Goal: Task Accomplishment & Management: Manage account settings

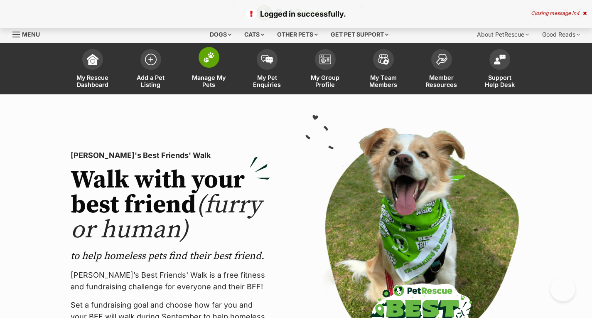
click at [208, 72] on link "Manage My Pets" at bounding box center [209, 69] width 58 height 49
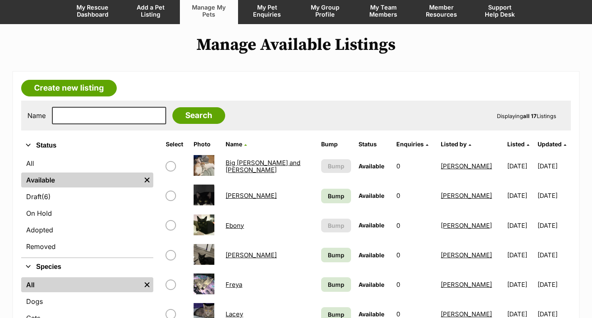
scroll to position [125, 0]
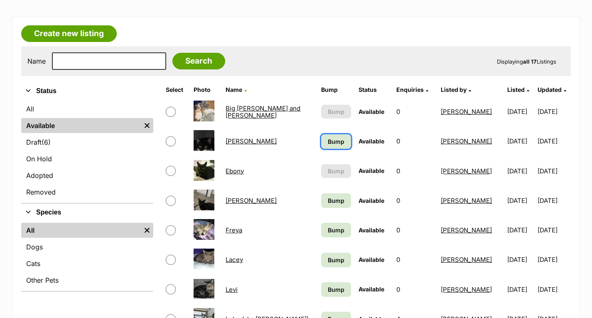
click at [328, 143] on span "Bump" at bounding box center [336, 141] width 17 height 9
click at [328, 201] on span "Bump" at bounding box center [336, 200] width 17 height 9
click at [328, 231] on span "Bump" at bounding box center [336, 230] width 17 height 9
click at [328, 263] on span "Bump" at bounding box center [336, 259] width 17 height 9
click at [329, 290] on span "Bump" at bounding box center [336, 289] width 17 height 9
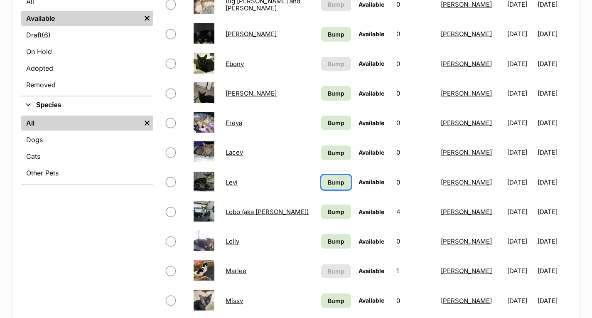
scroll to position [249, 0]
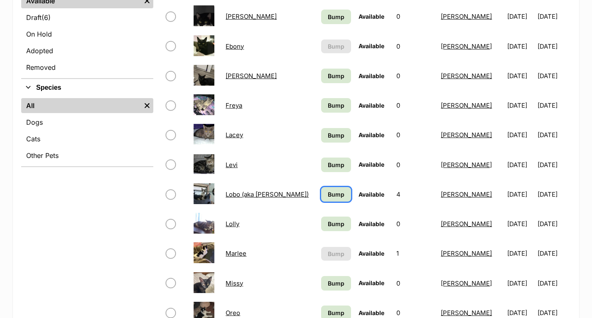
click at [321, 197] on link "Bump" at bounding box center [336, 194] width 30 height 15
click at [328, 226] on span "Bump" at bounding box center [336, 223] width 17 height 9
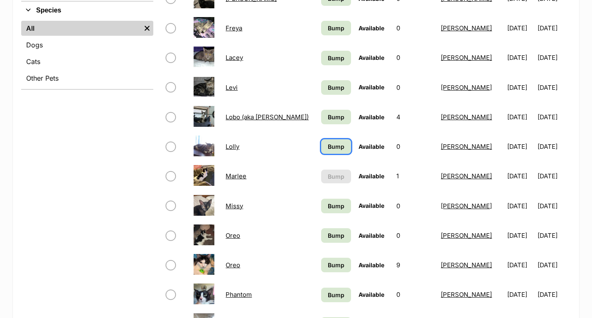
scroll to position [332, 0]
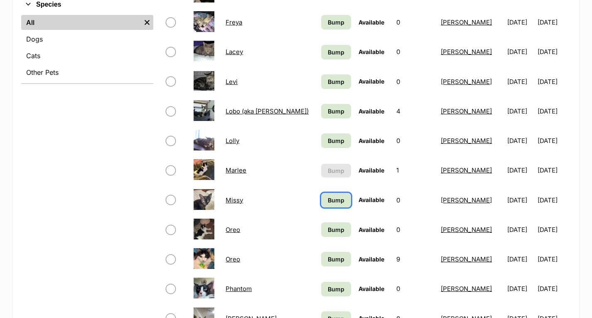
drag, startPoint x: 324, startPoint y: 201, endPoint x: 327, endPoint y: 224, distance: 23.0
click at [328, 202] on span "Bump" at bounding box center [336, 200] width 17 height 9
click at [328, 226] on span "Bump" at bounding box center [336, 229] width 17 height 9
click at [328, 259] on span "Bump" at bounding box center [336, 259] width 17 height 9
click at [328, 288] on span "Bump" at bounding box center [336, 289] width 17 height 9
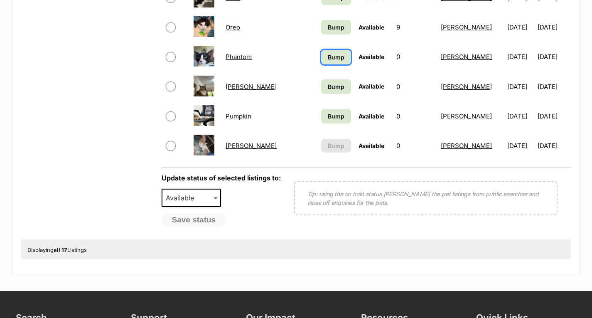
scroll to position [582, 0]
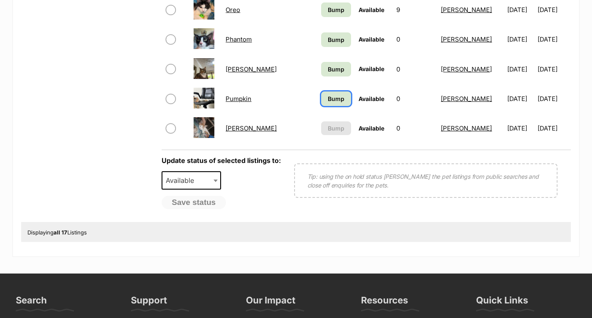
drag, startPoint x: 321, startPoint y: 103, endPoint x: 328, endPoint y: 81, distance: 23.0
click at [328, 102] on span "Bump" at bounding box center [336, 98] width 17 height 9
click at [329, 69] on span "Bump" at bounding box center [336, 69] width 17 height 9
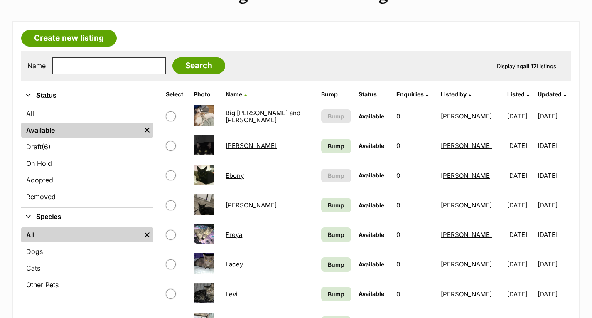
scroll to position [83, 0]
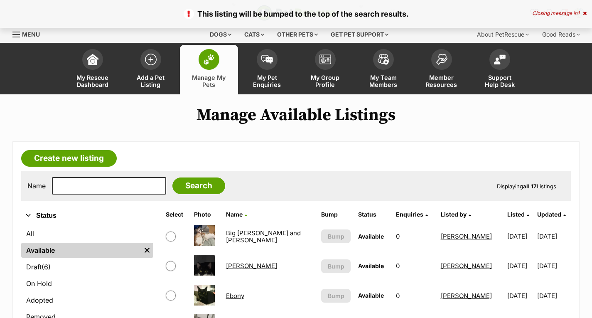
click at [16, 34] on span "Menu" at bounding box center [15, 34] width 7 height 1
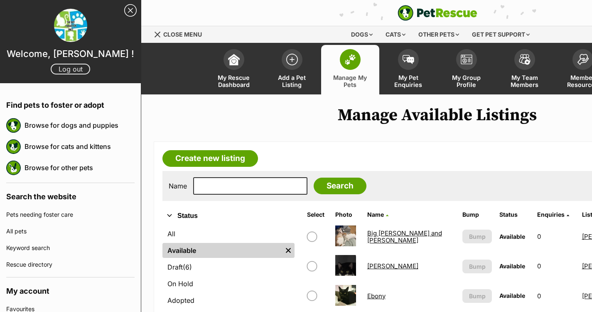
click at [67, 69] on link "Log out" at bounding box center [70, 69] width 39 height 11
